Goal: Task Accomplishment & Management: Manage account settings

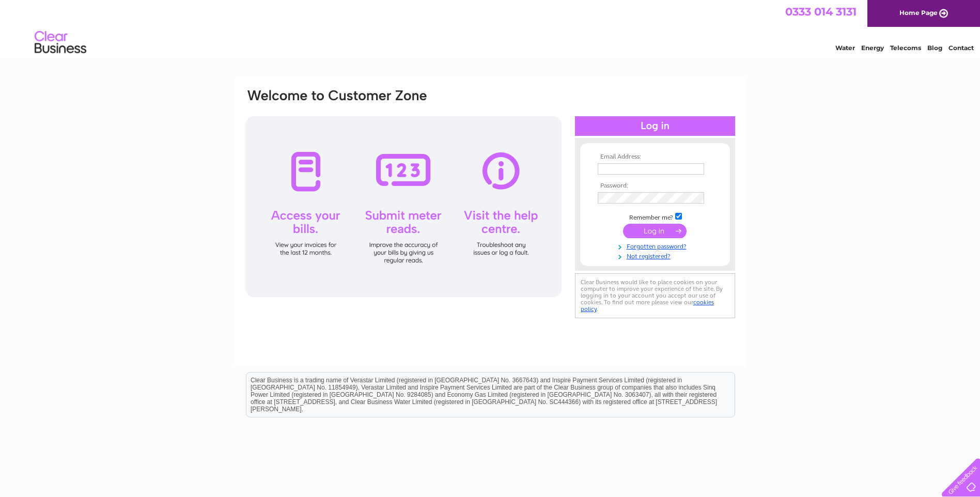
click at [630, 170] on input "text" at bounding box center [650, 168] width 106 height 11
type input "info@yourchoice-bathrooms.co.uk"
click at [623, 225] on input "submit" at bounding box center [655, 232] width 64 height 14
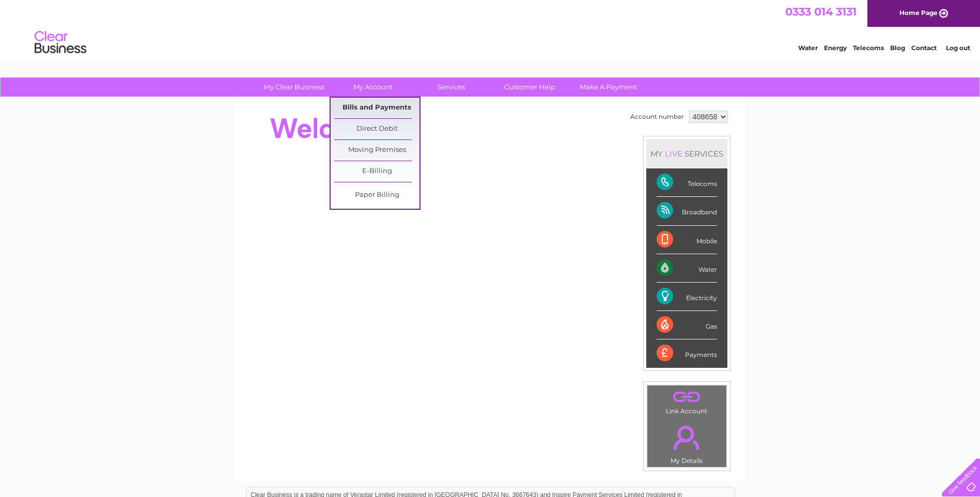
click at [394, 113] on link "Bills and Payments" at bounding box center [376, 108] width 85 height 21
click at [380, 107] on link "Bills and Payments" at bounding box center [376, 108] width 85 height 21
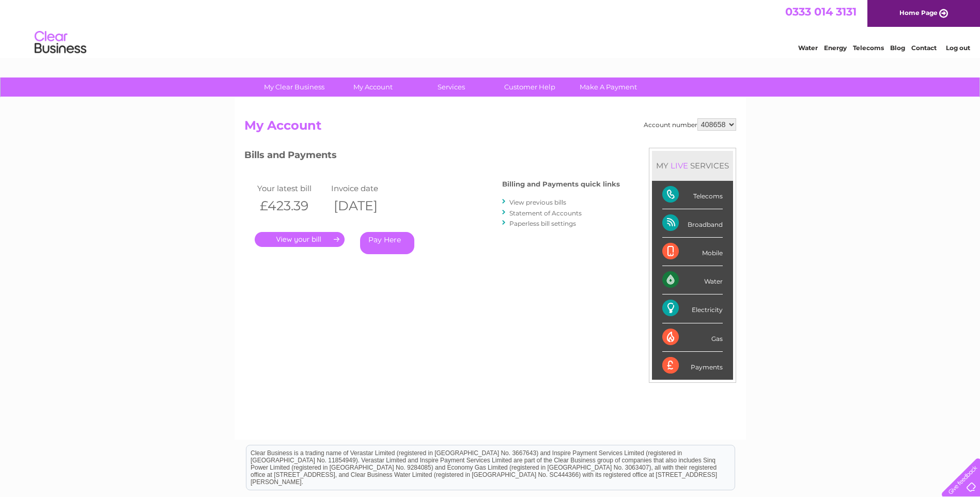
click at [540, 202] on link "View previous bills" at bounding box center [537, 202] width 57 height 8
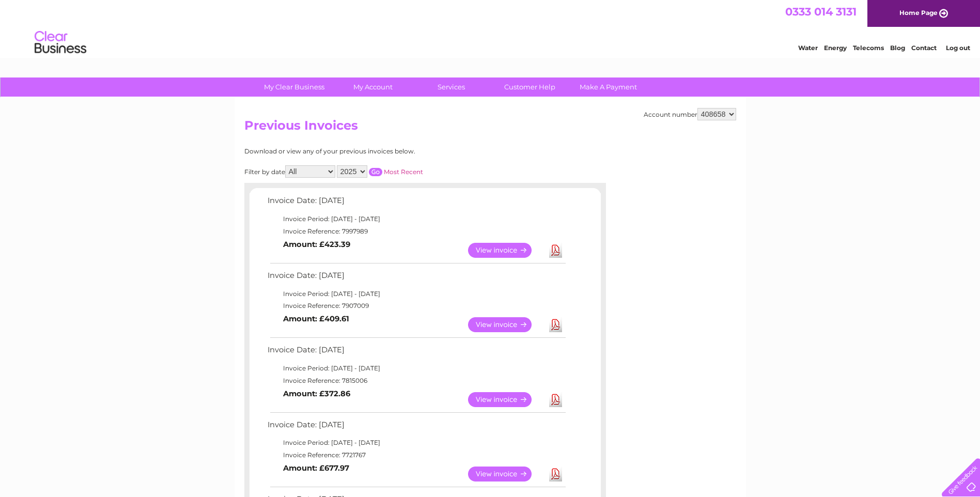
click at [509, 322] on link "View" at bounding box center [506, 324] width 76 height 15
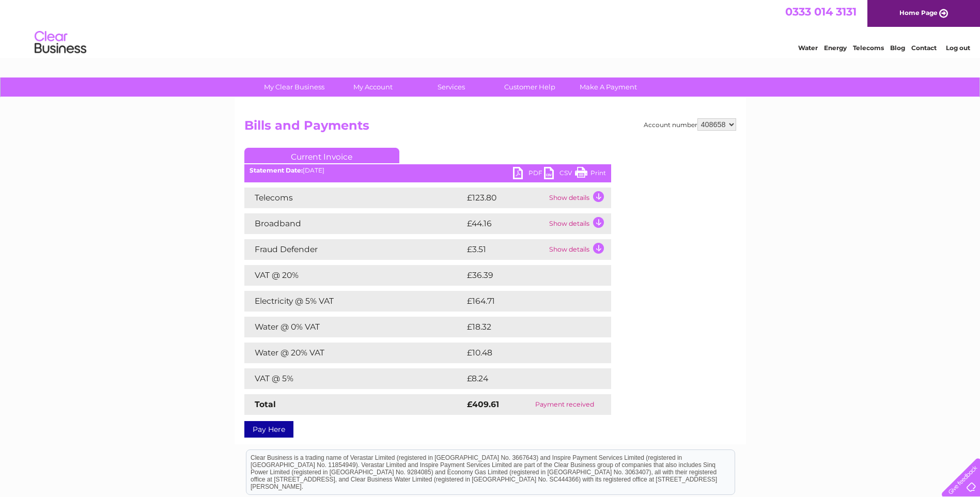
click at [596, 173] on link "Print" at bounding box center [590, 174] width 31 height 15
click at [528, 171] on link "PDF" at bounding box center [528, 174] width 31 height 15
